Goal: Book appointment/travel/reservation

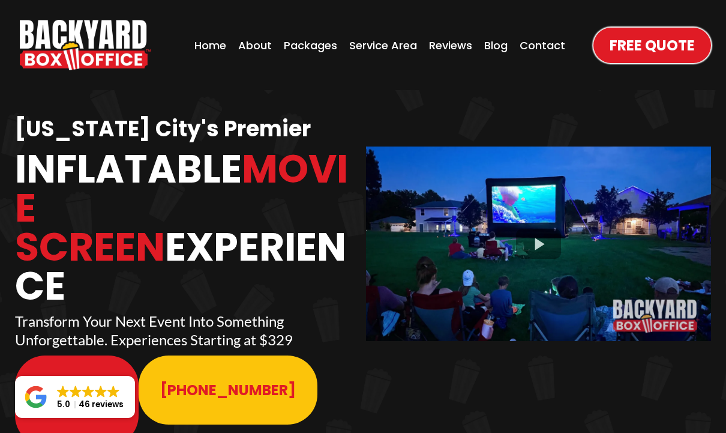
click at [299, 21] on div "Home About Packages Service Area Reviews Blog Contact" at bounding box center [294, 45] width 559 height 60
click at [317, 45] on div "Packages" at bounding box center [310, 45] width 61 height 23
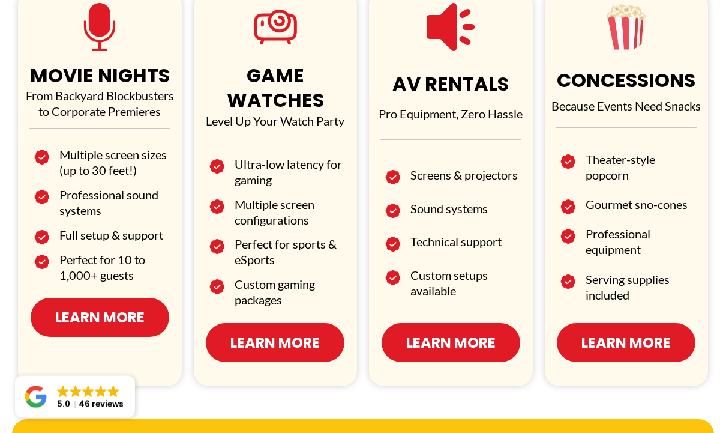
scroll to position [758, 0]
click at [125, 319] on span "Learn More" at bounding box center [99, 317] width 89 height 21
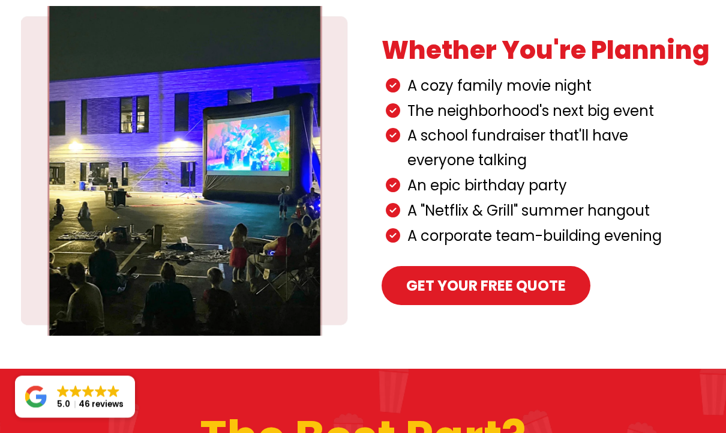
scroll to position [516, 0]
click at [531, 275] on span "Get your Free Quote" at bounding box center [486, 285] width 160 height 21
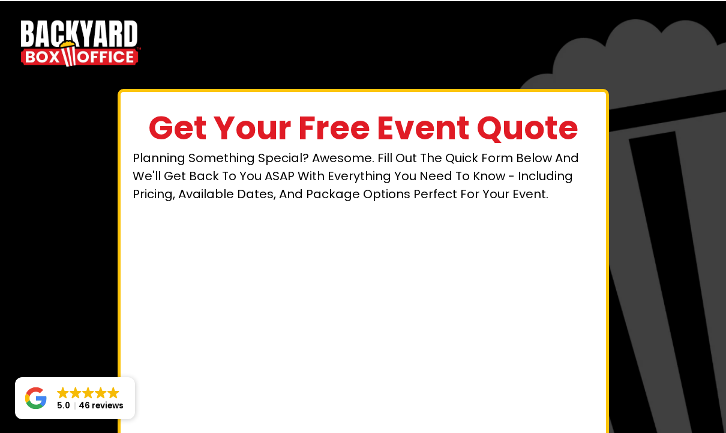
scroll to position [28, 0]
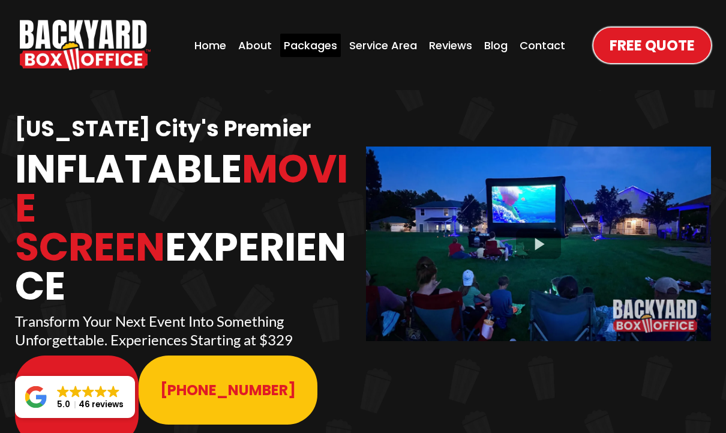
click at [317, 44] on div "Packages" at bounding box center [310, 45] width 61 height 23
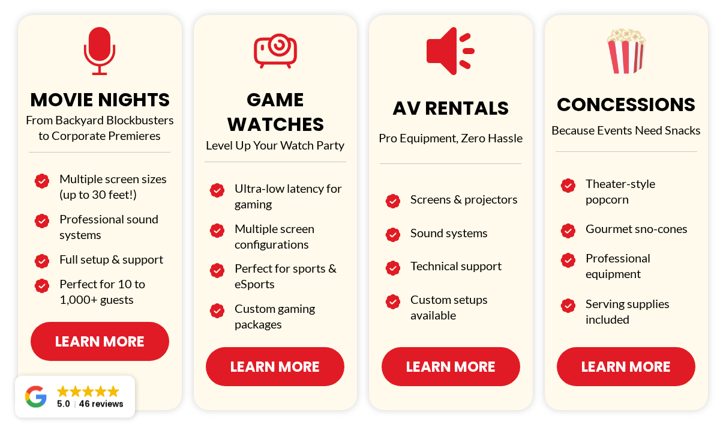
scroll to position [734, 0]
click at [130, 335] on span "Learn More" at bounding box center [99, 341] width 89 height 21
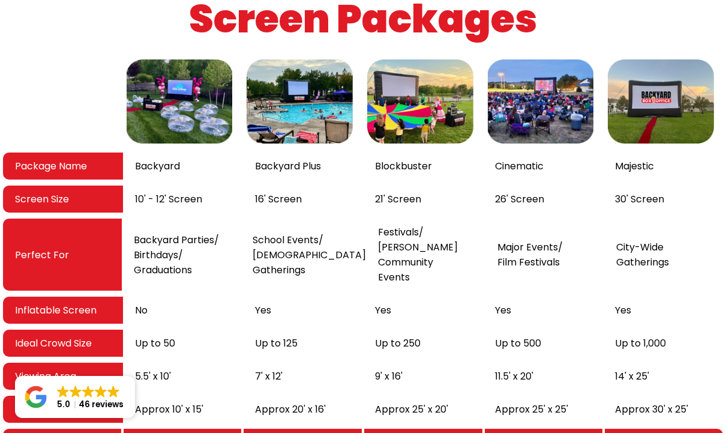
scroll to position [1982, 0]
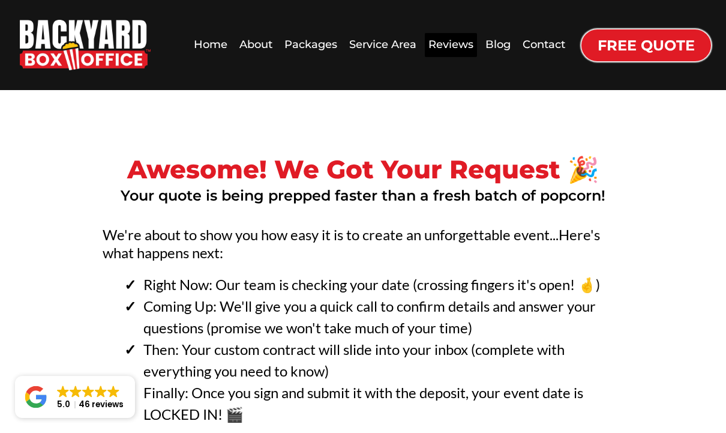
click at [450, 45] on div "Reviews" at bounding box center [451, 44] width 52 height 23
